Goal: Task Accomplishment & Management: Manage account settings

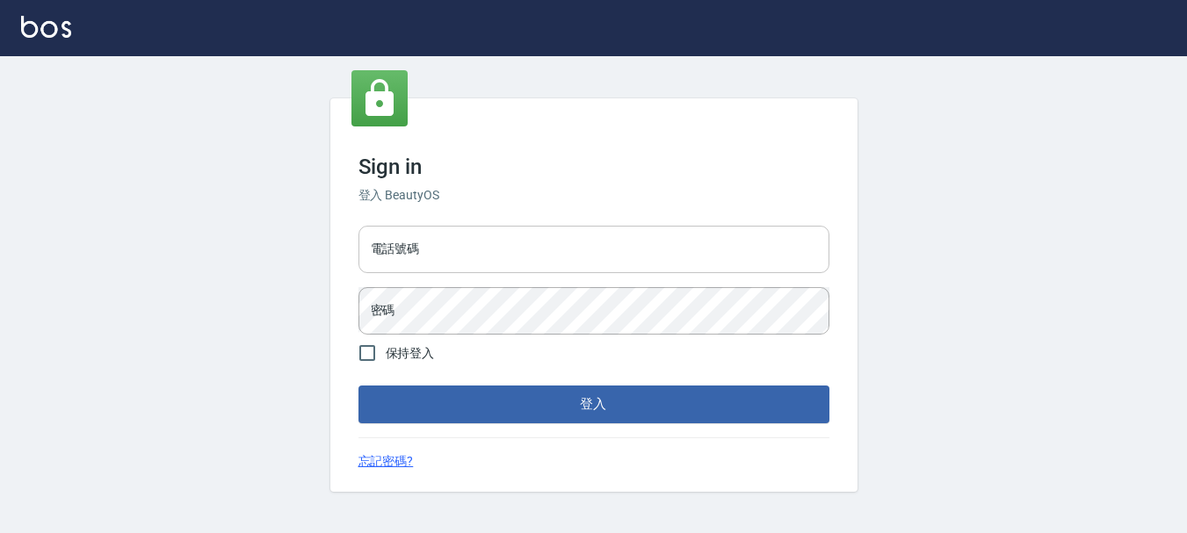
click at [502, 265] on input "電話號碼" at bounding box center [594, 249] width 471 height 47
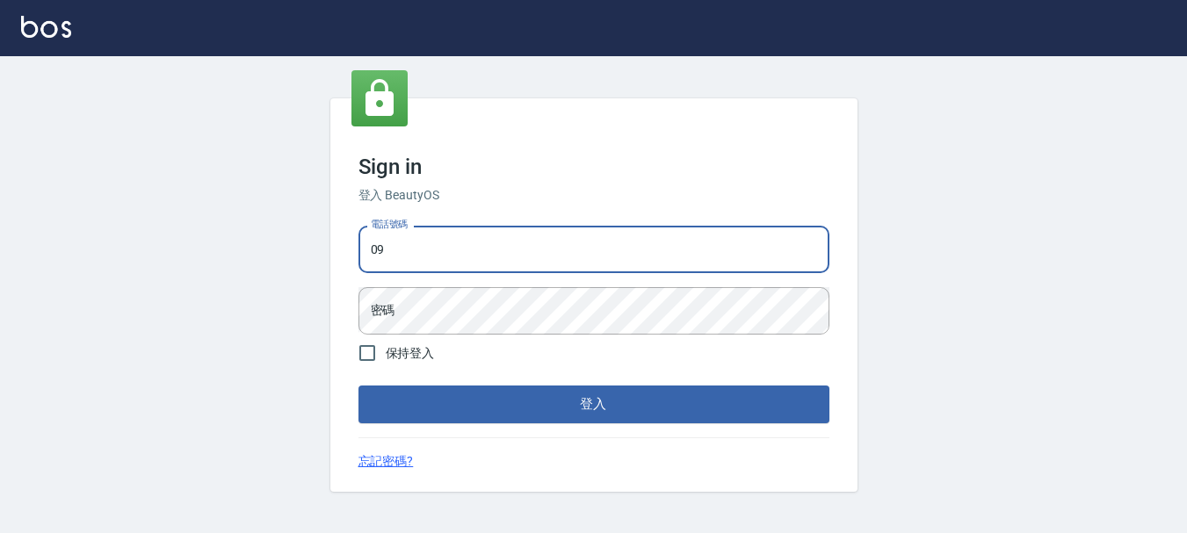
type input "0"
click at [524, 251] on input "電話號碼" at bounding box center [594, 249] width 471 height 47
type input "0983811952"
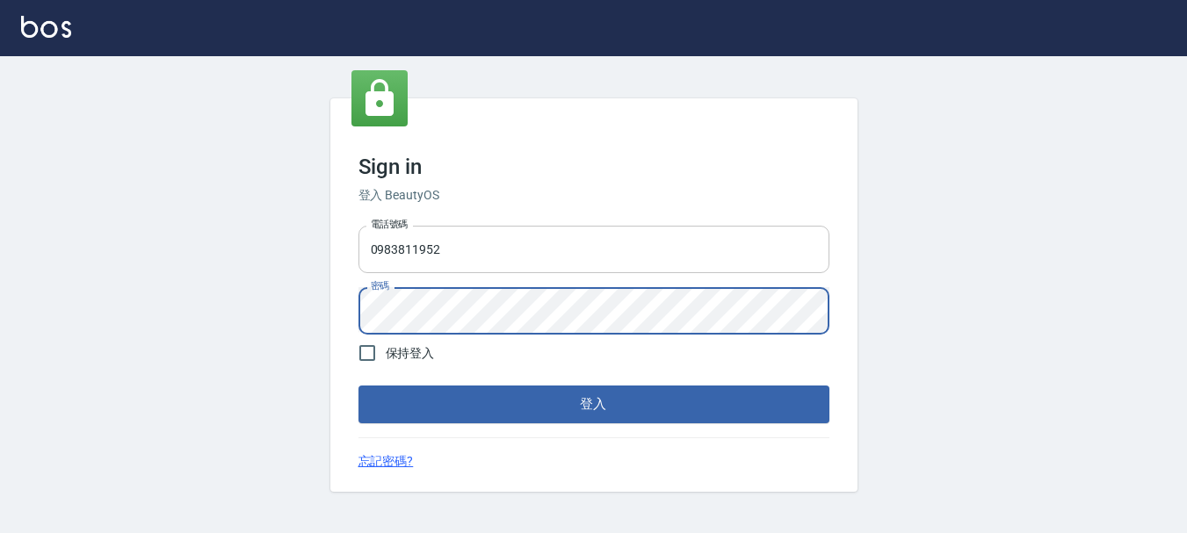
click at [359, 386] on button "登入" at bounding box center [594, 404] width 471 height 37
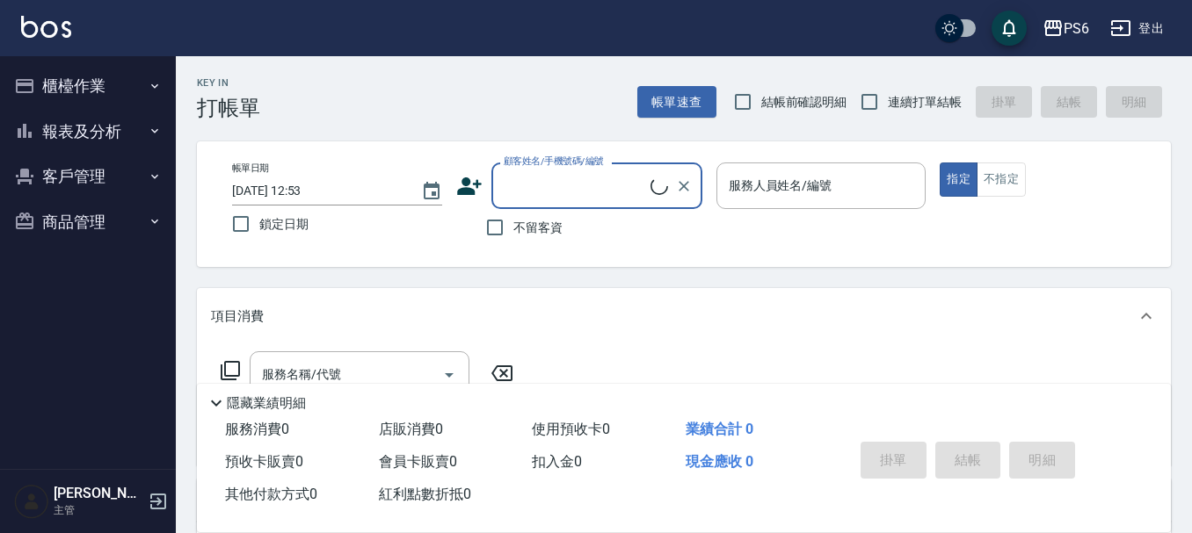
click at [122, 77] on button "櫃檯作業" at bounding box center [88, 86] width 162 height 46
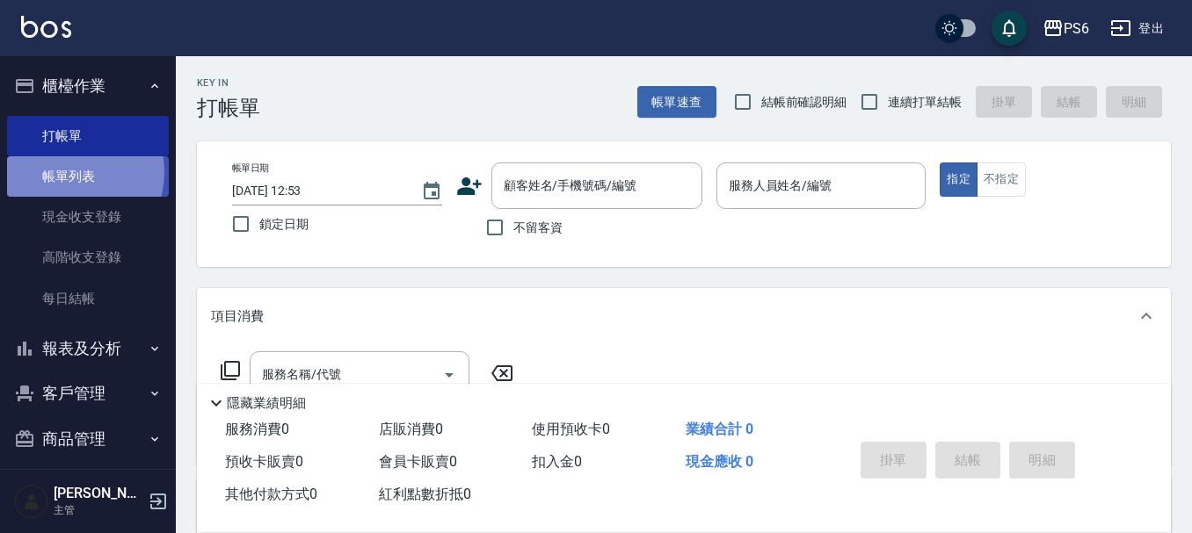
click at [69, 172] on link "帳單列表" at bounding box center [88, 176] width 162 height 40
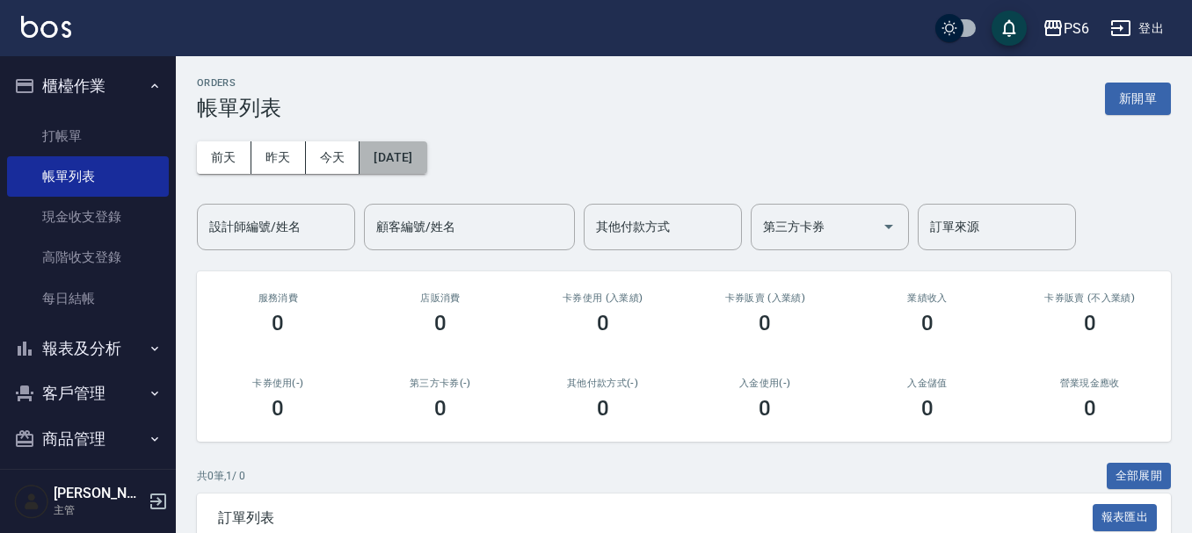
click at [416, 168] on button "[DATE]" at bounding box center [392, 157] width 67 height 33
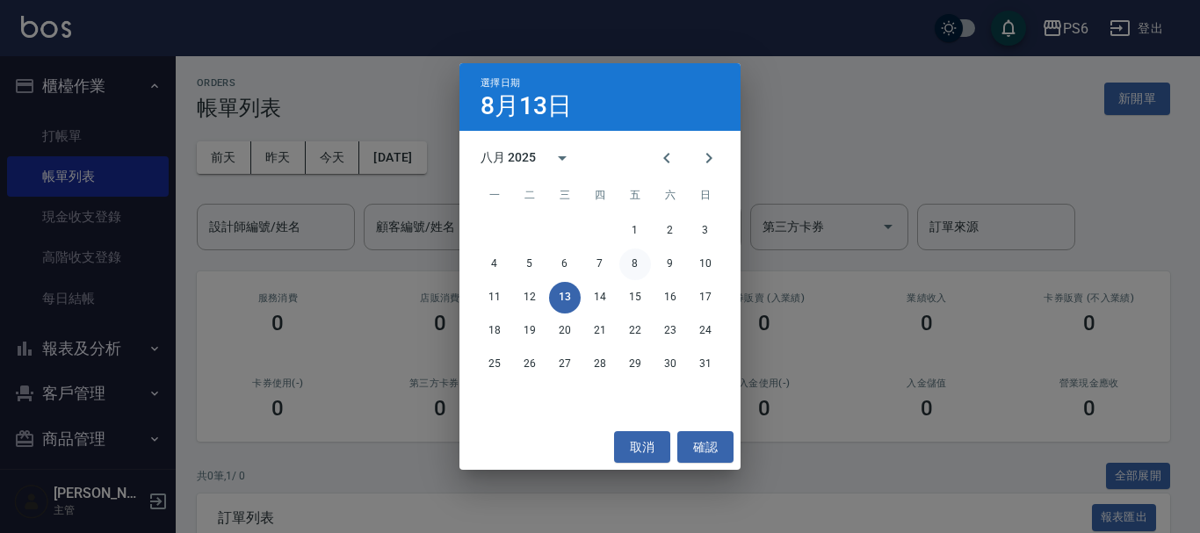
click at [639, 269] on button "8" at bounding box center [636, 265] width 32 height 32
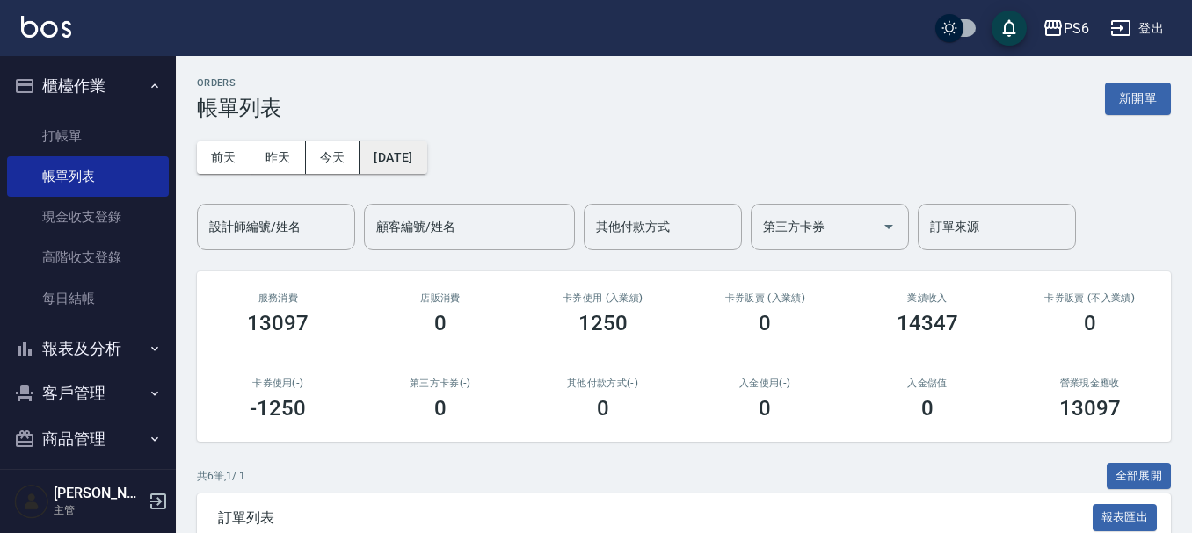
click at [426, 161] on button "[DATE]" at bounding box center [392, 157] width 67 height 33
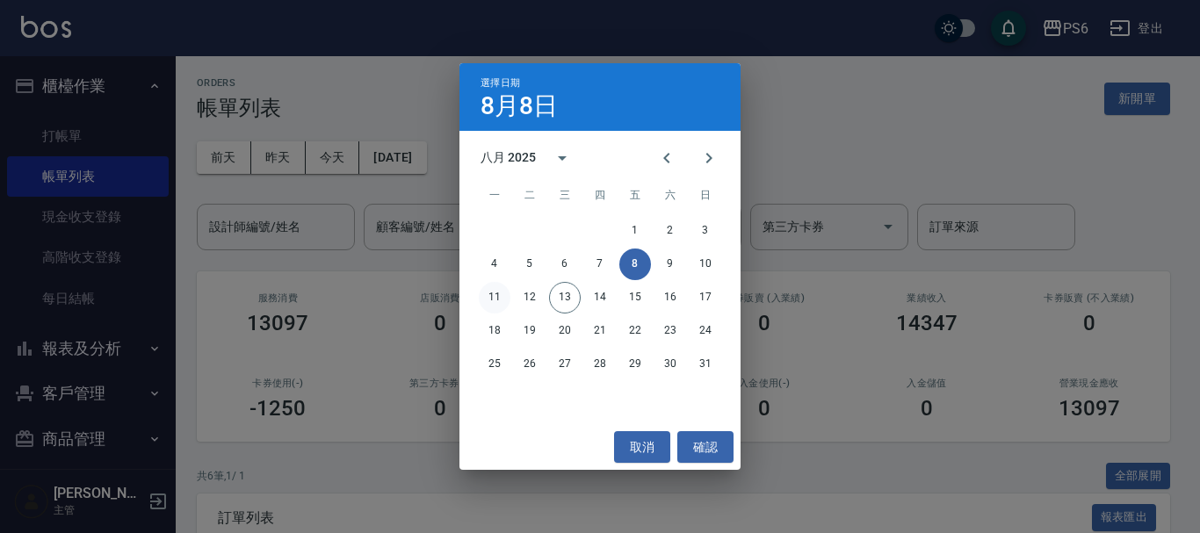
click at [490, 295] on button "11" at bounding box center [495, 298] width 32 height 32
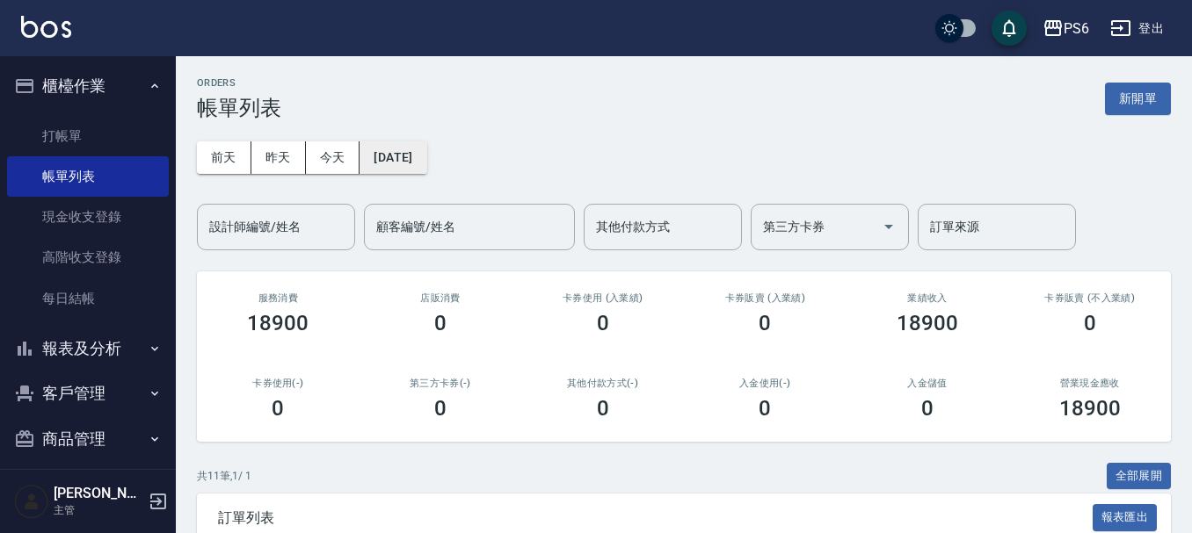
click at [417, 163] on button "[DATE]" at bounding box center [392, 157] width 67 height 33
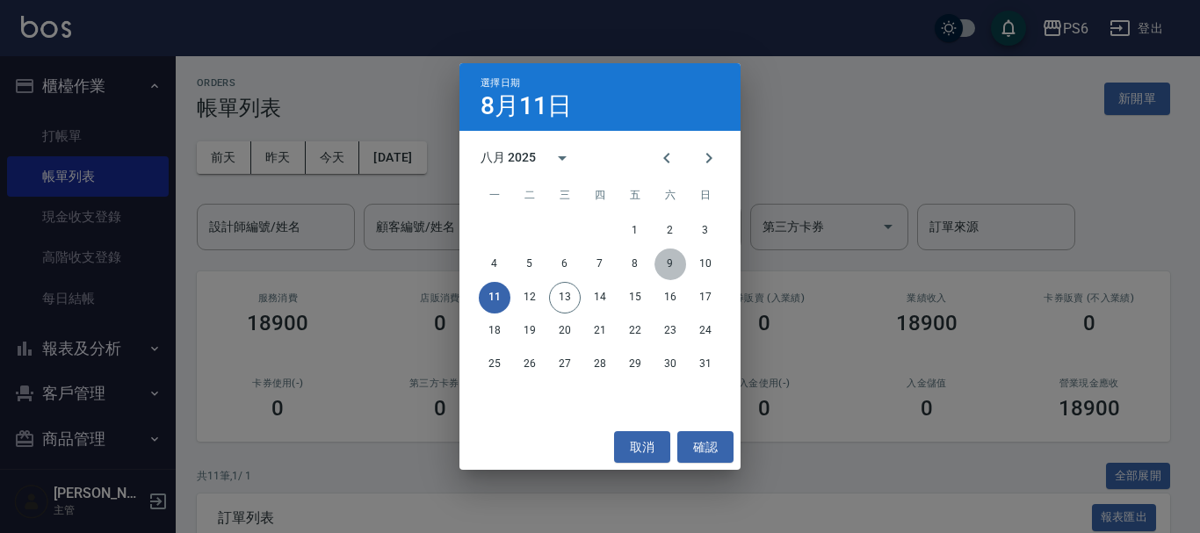
click at [677, 268] on button "9" at bounding box center [671, 265] width 32 height 32
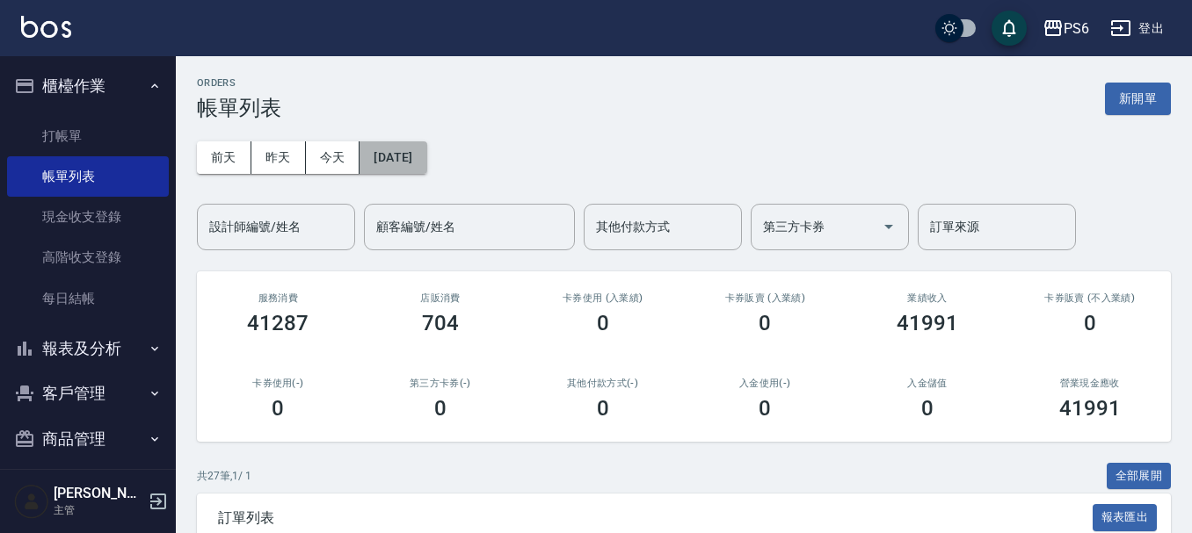
click at [408, 146] on button "[DATE]" at bounding box center [392, 157] width 67 height 33
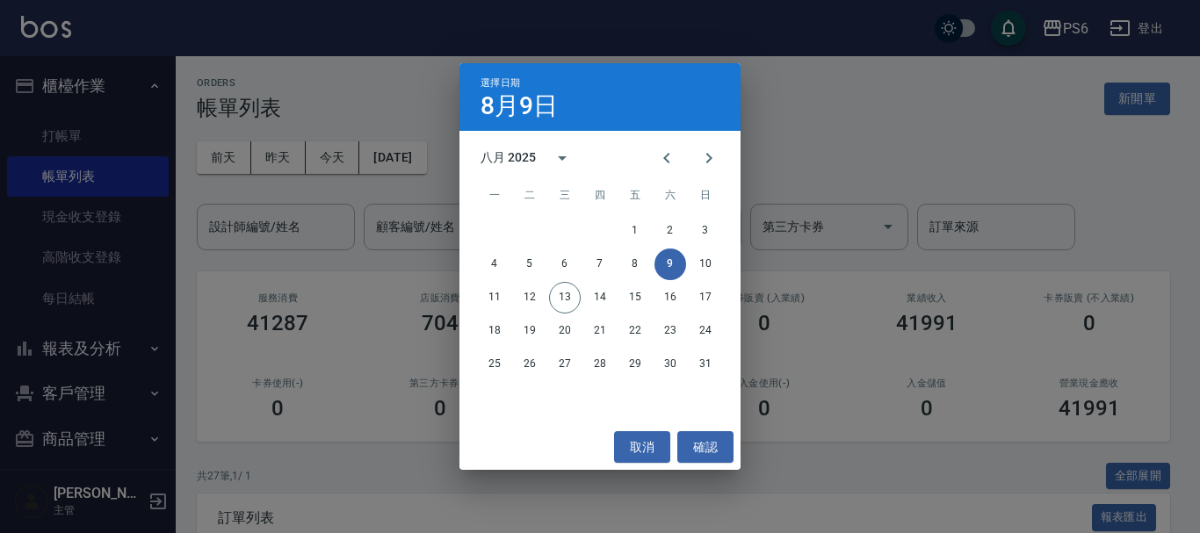
click at [689, 269] on div "4 5 6 7 8 9 10" at bounding box center [600, 265] width 281 height 32
click at [697, 268] on button "10" at bounding box center [706, 265] width 32 height 32
